Goal: Task Accomplishment & Management: Manage account settings

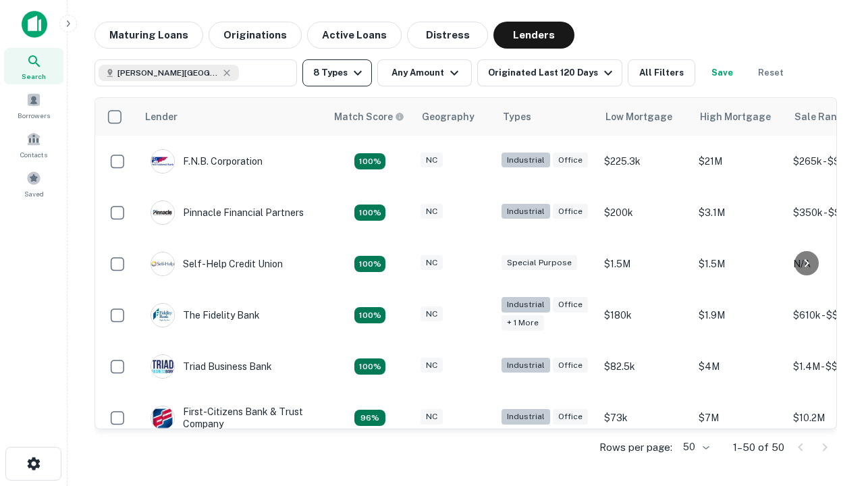
click at [337, 73] on button "8 Types" at bounding box center [336, 72] width 69 height 27
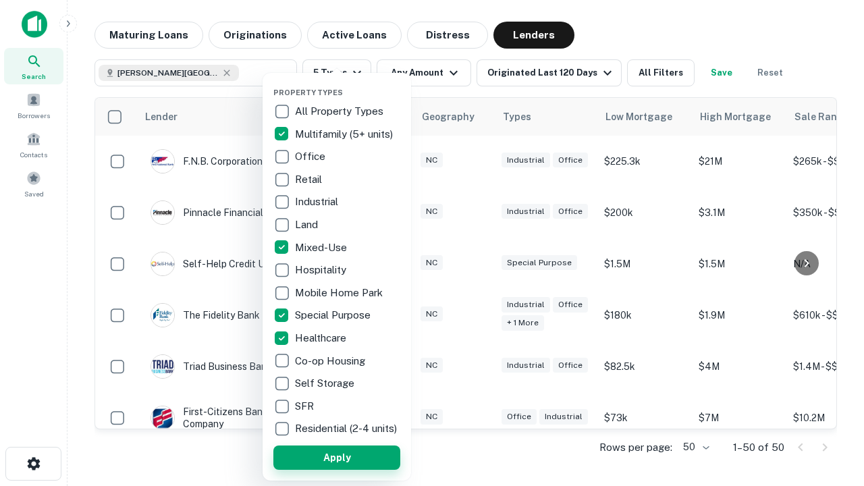
click at [337, 457] on button "Apply" at bounding box center [336, 457] width 127 height 24
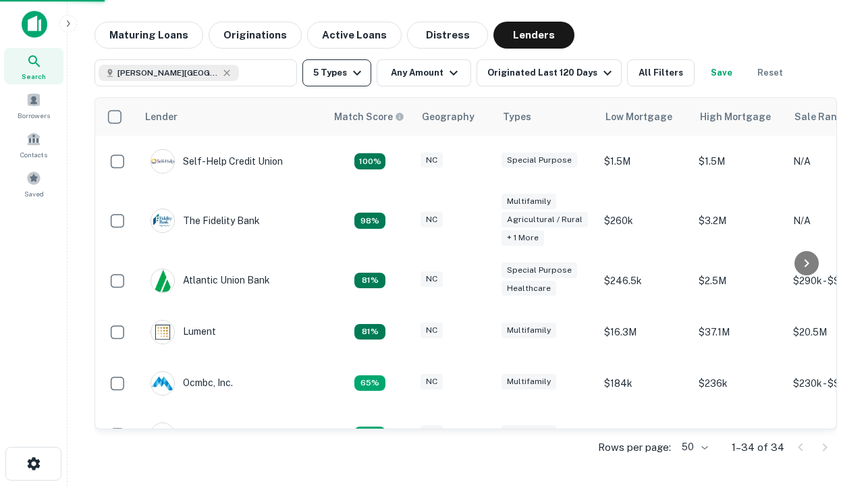
click at [337, 73] on button "5 Types" at bounding box center [336, 72] width 69 height 27
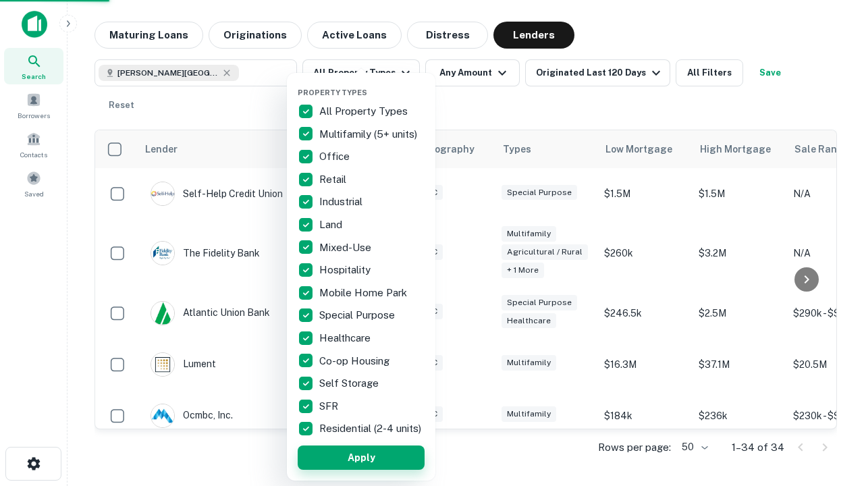
click at [361, 457] on button "Apply" at bounding box center [361, 457] width 127 height 24
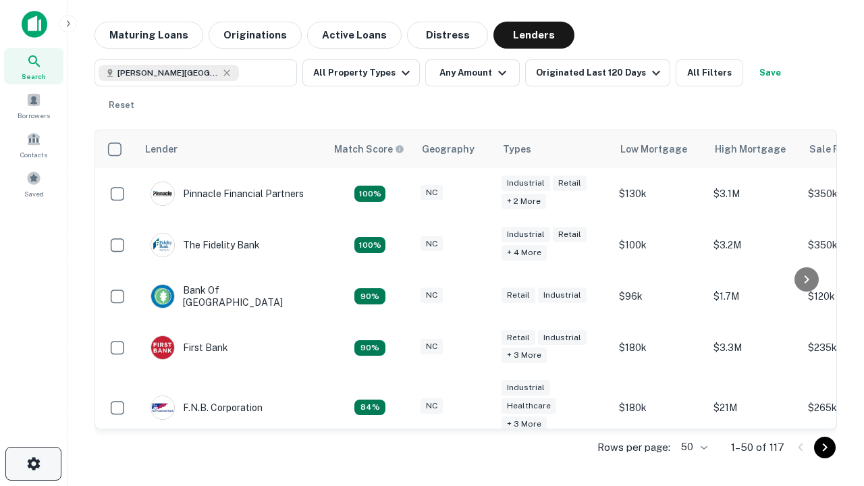
click at [33, 464] on icon "button" at bounding box center [34, 463] width 16 height 16
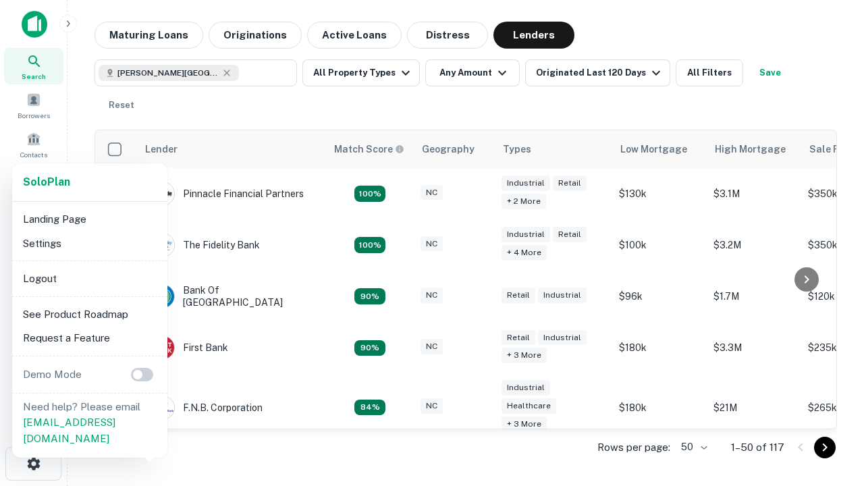
click at [89, 278] on li "Logout" at bounding box center [90, 279] width 144 height 24
